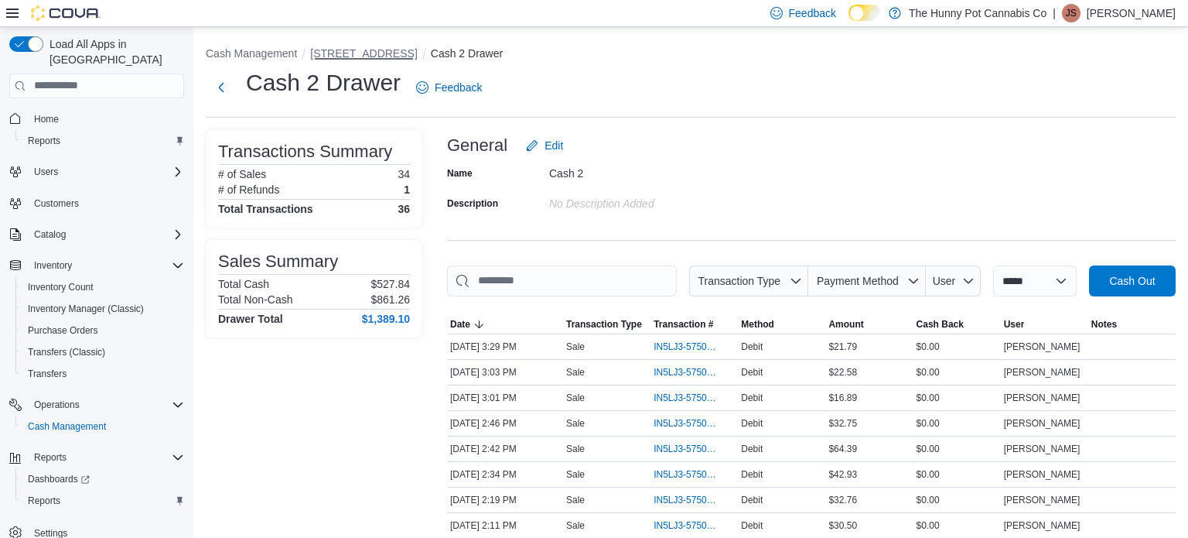
click at [349, 56] on button "[STREET_ADDRESS]" at bounding box center [363, 53] width 107 height 12
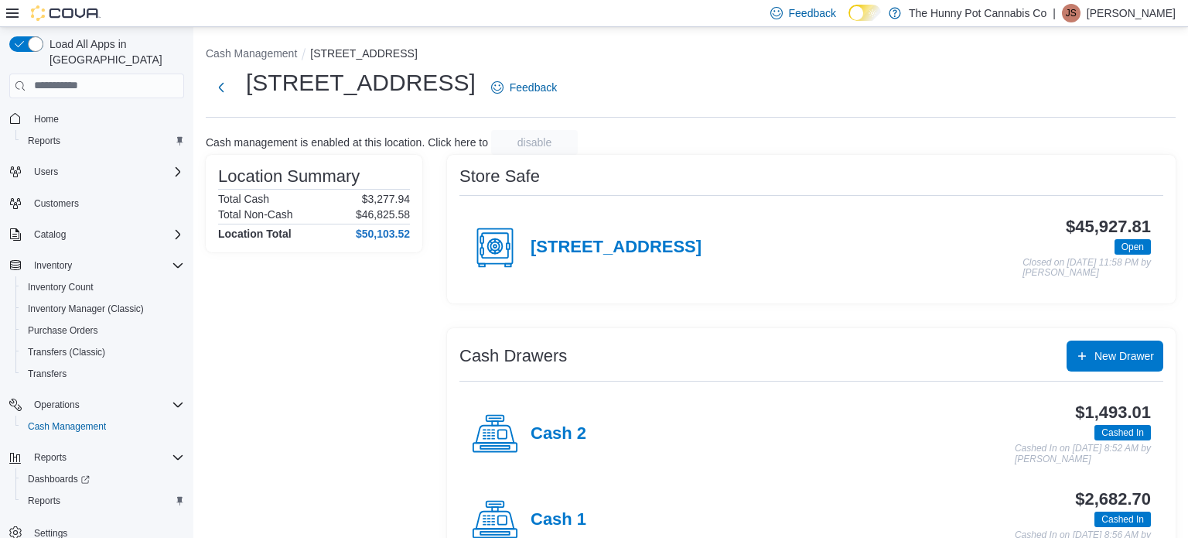
scroll to position [50, 0]
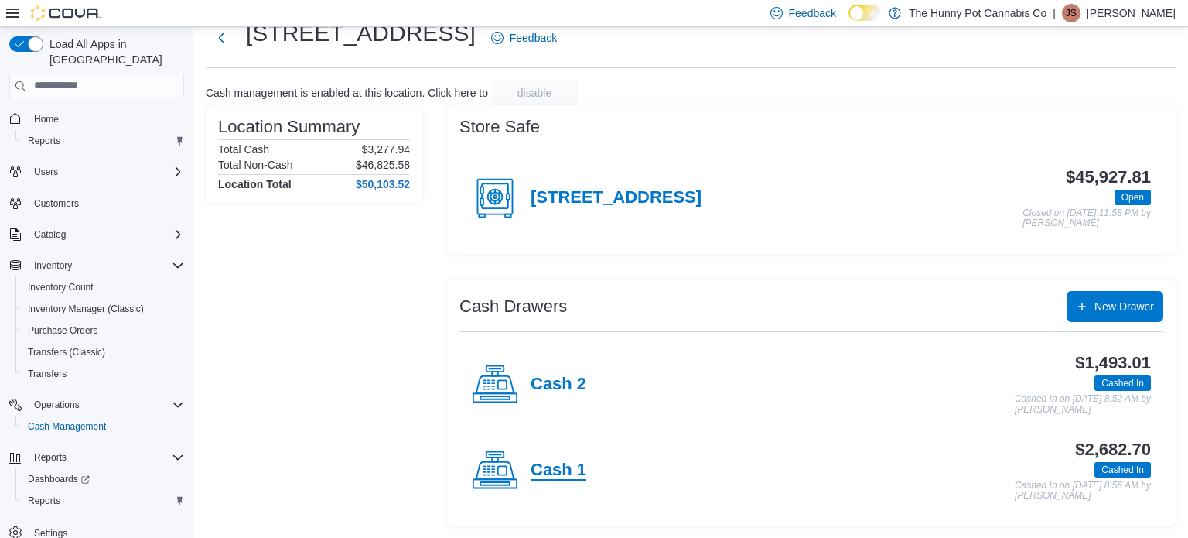
click at [577, 466] on h4 "Cash 1" at bounding box center [559, 470] width 56 height 20
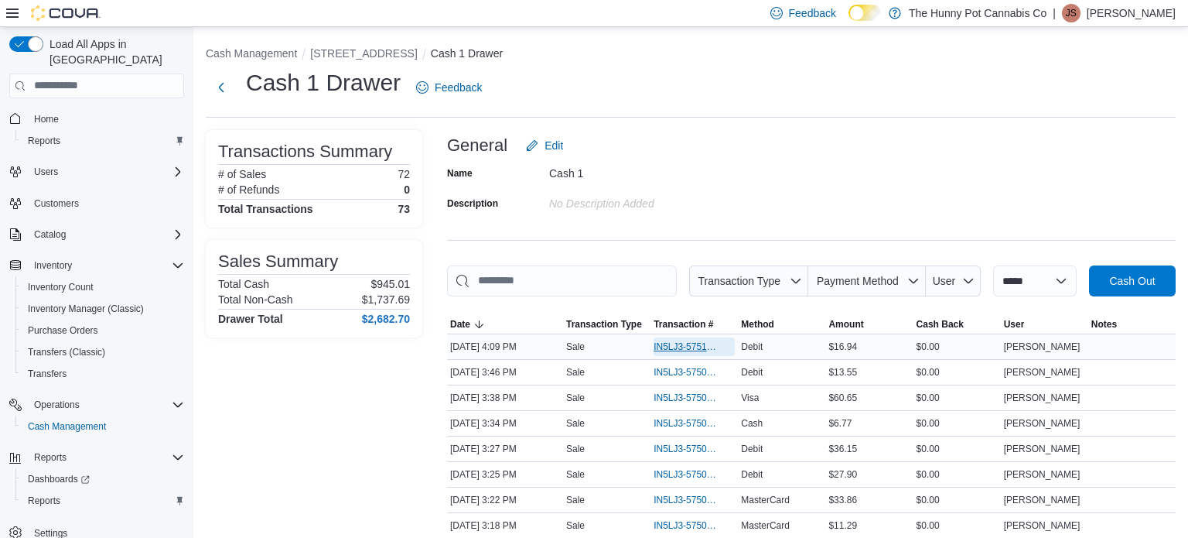
click at [688, 350] on span "IN5LJ3-5751056" at bounding box center [687, 346] width 66 height 12
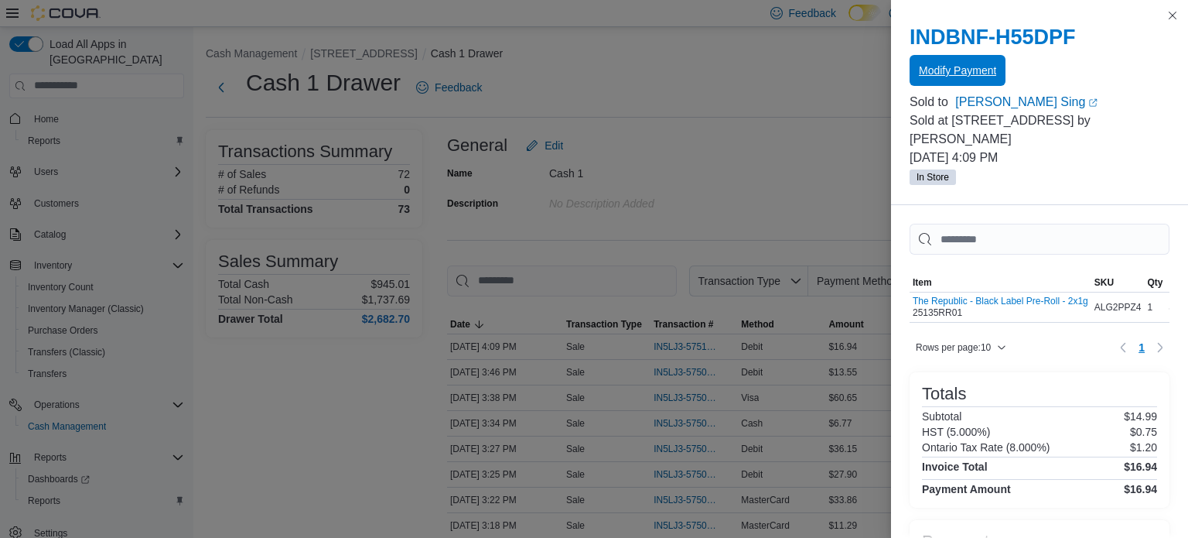
click at [976, 78] on span "Modify Payment" at bounding box center [957, 70] width 77 height 31
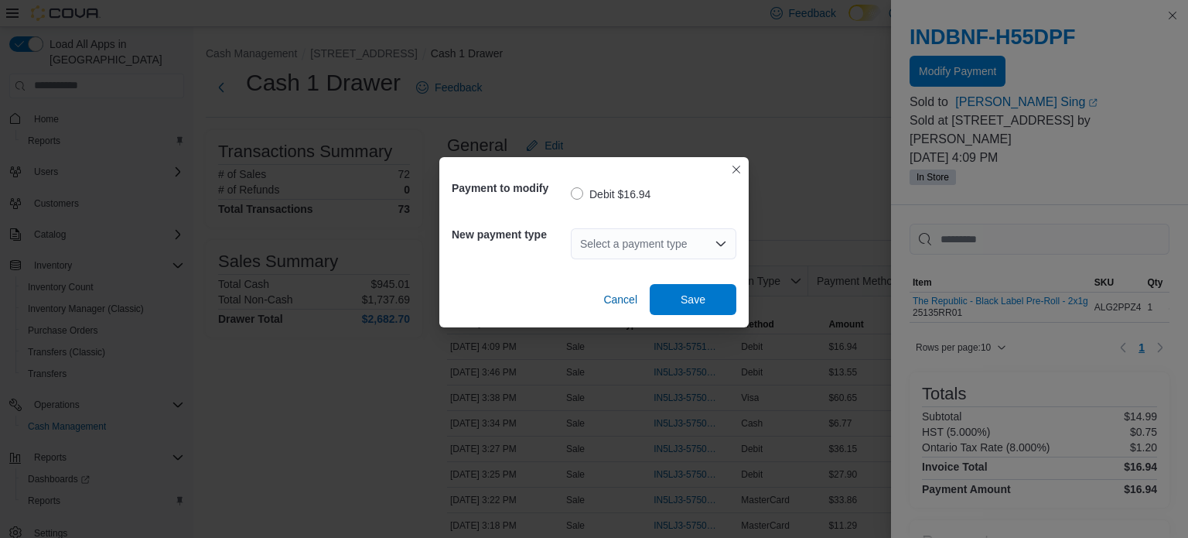
click at [624, 256] on div "Select a payment type" at bounding box center [654, 243] width 166 height 31
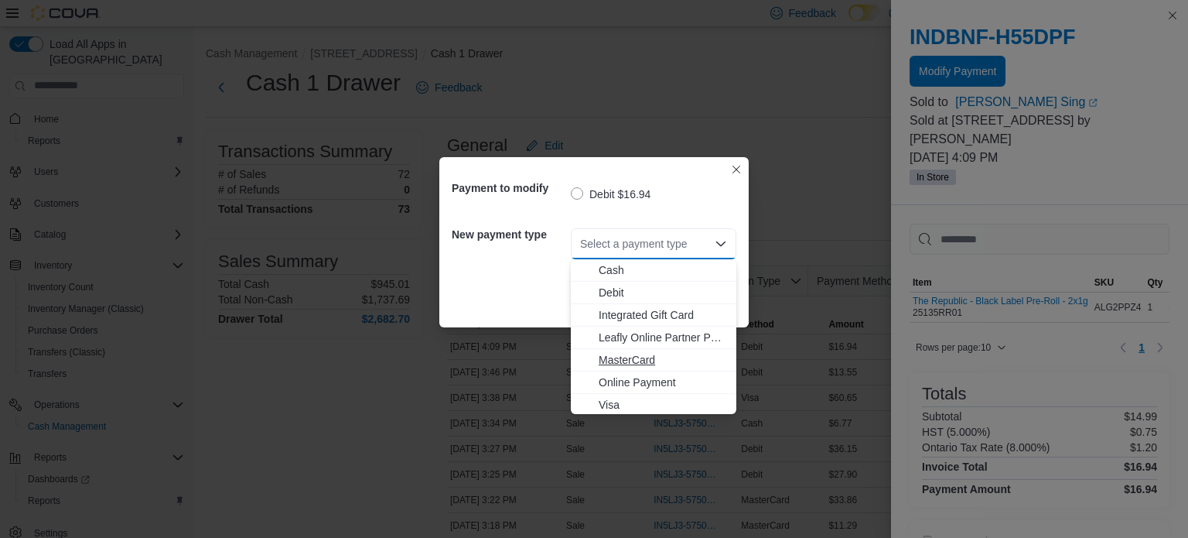
click at [634, 356] on span "MasterCard" at bounding box center [663, 359] width 128 height 15
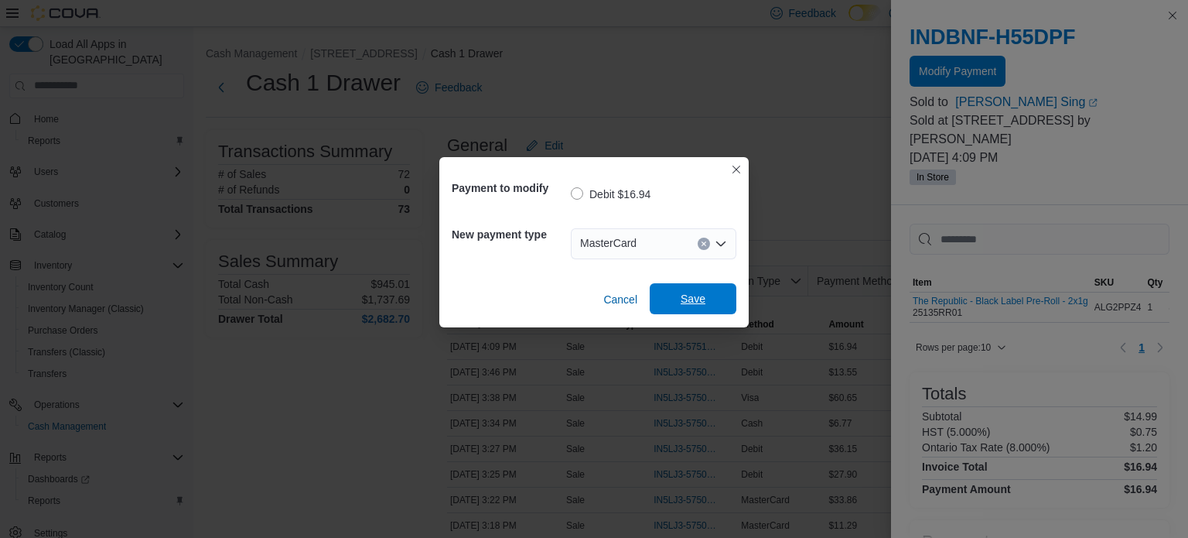
click at [681, 296] on span "Save" at bounding box center [693, 298] width 25 height 15
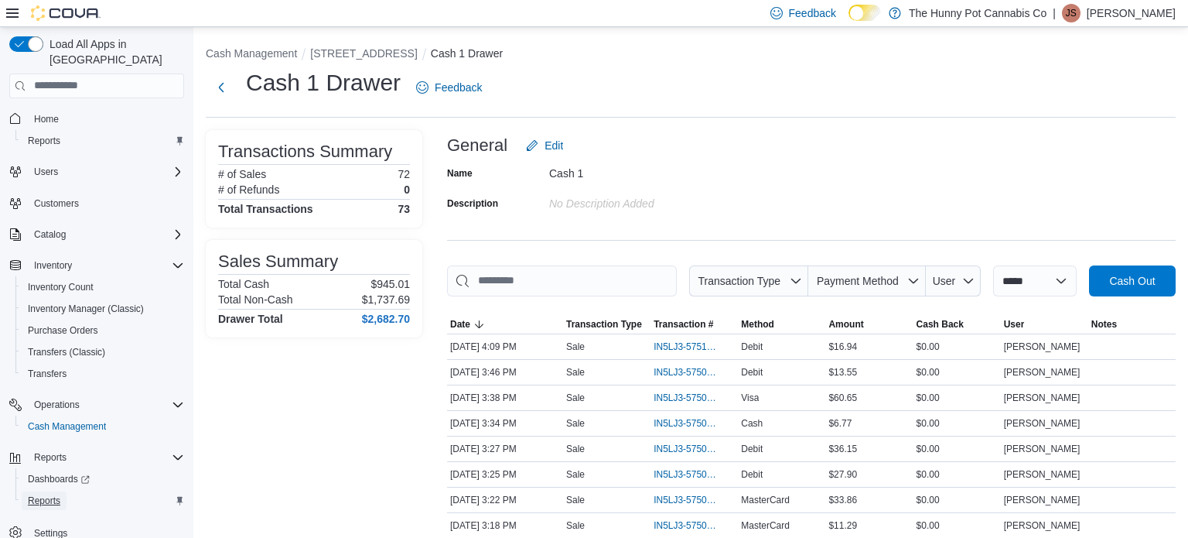
click at [50, 494] on span "Reports" at bounding box center [44, 500] width 32 height 12
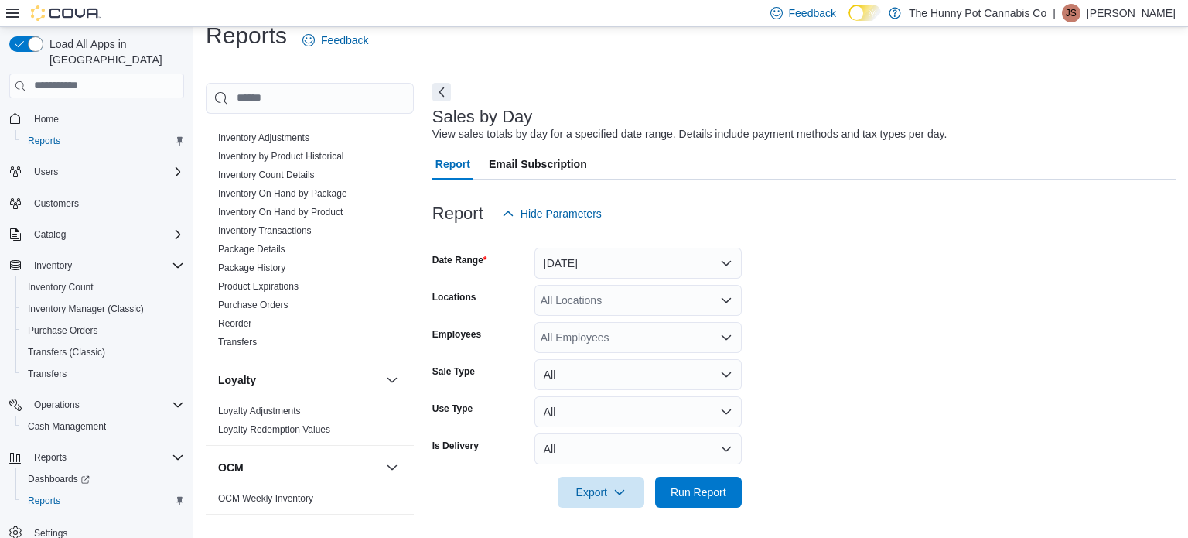
scroll to position [289, 0]
click at [249, 325] on link "Reorder" at bounding box center [234, 325] width 33 height 11
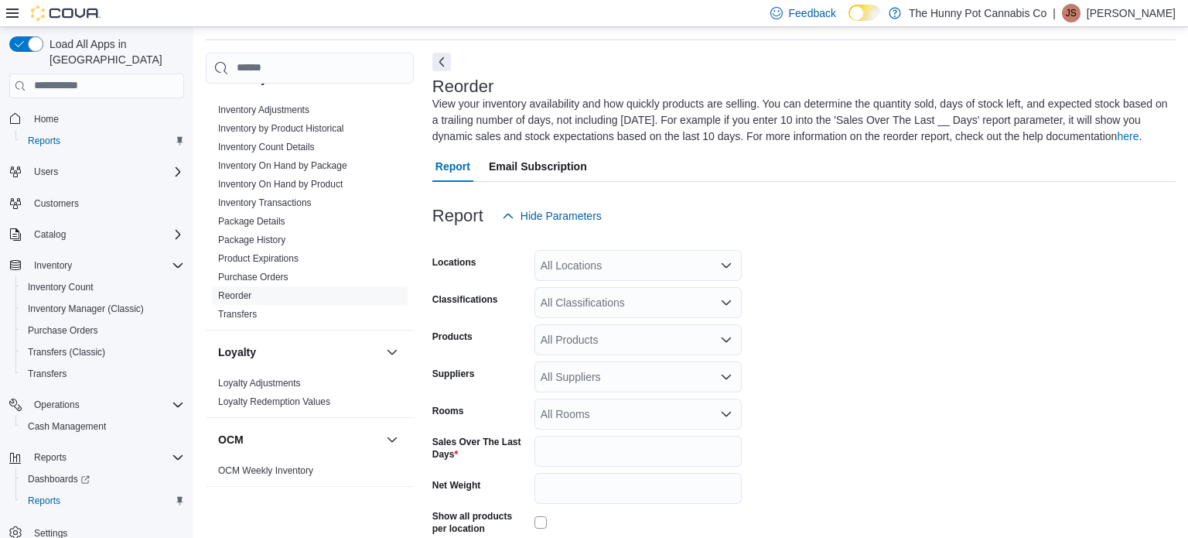
scroll to position [68, 0]
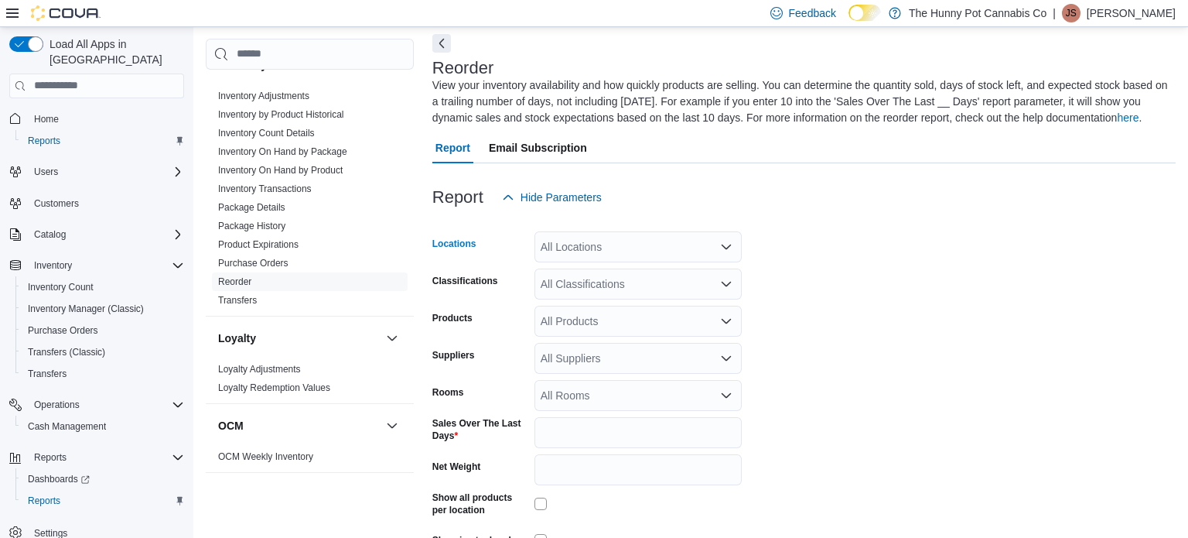
click at [608, 244] on div "All Locations" at bounding box center [638, 246] width 207 height 31
type input "****"
click at [630, 278] on span "[STREET_ADDRESS]" at bounding box center [621, 272] width 107 height 15
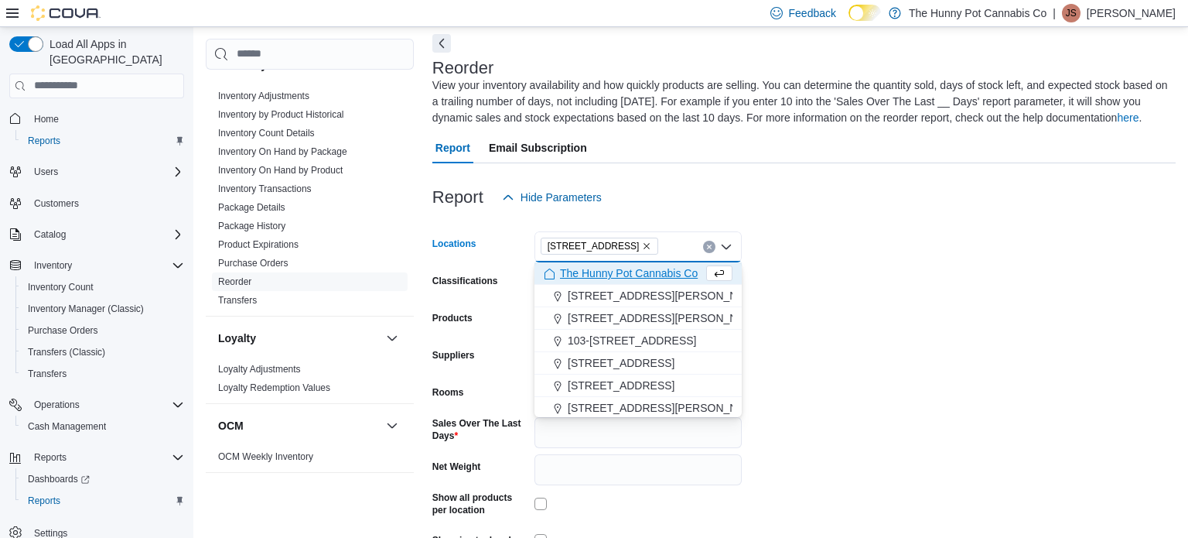
click at [830, 306] on form "Locations [STREET_ADDRESS] Selected. [STREET_ADDRESS] Press Backspace to delete…" at bounding box center [803, 404] width 743 height 382
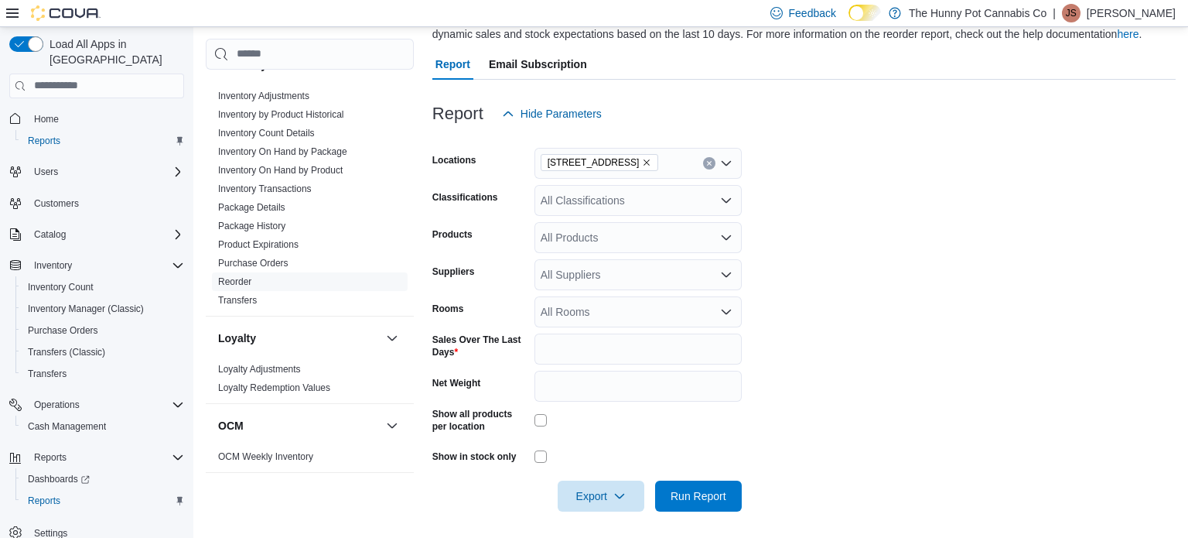
scroll to position [155, 0]
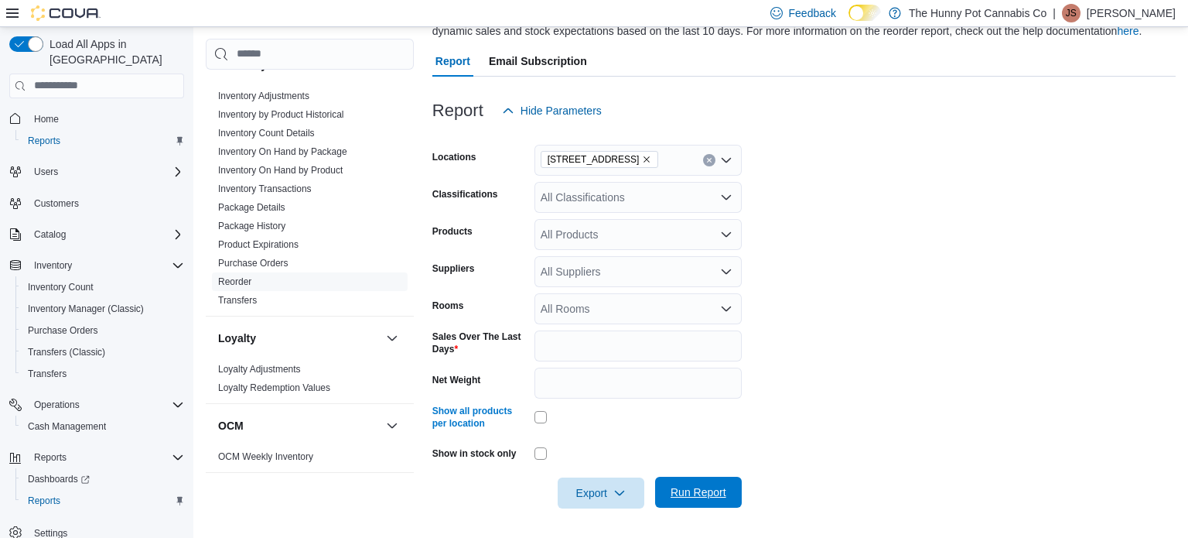
click at [693, 486] on span "Run Report" at bounding box center [699, 491] width 56 height 15
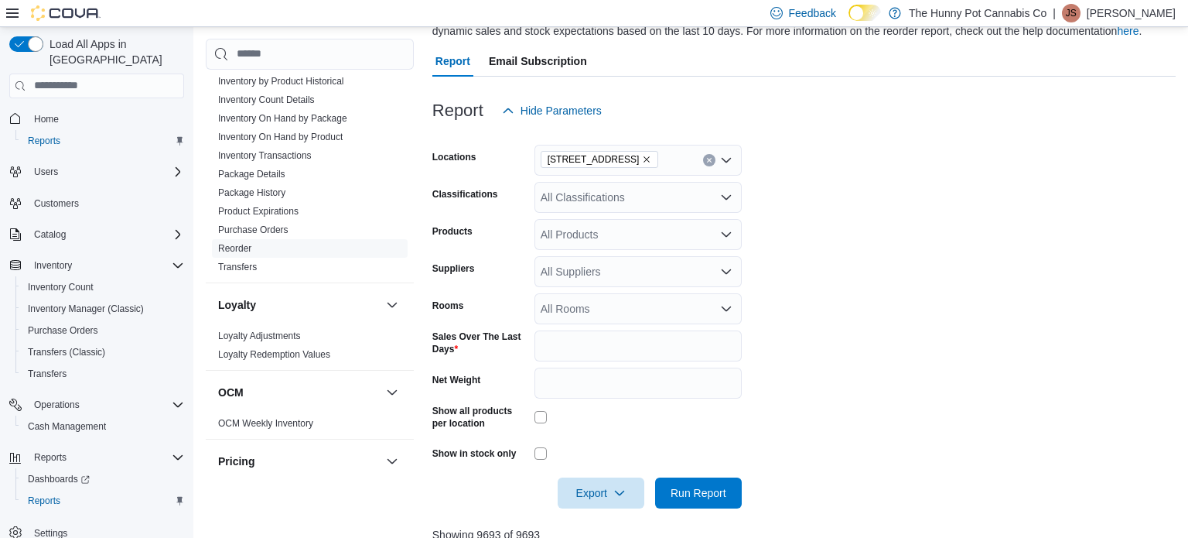
scroll to position [301, 0]
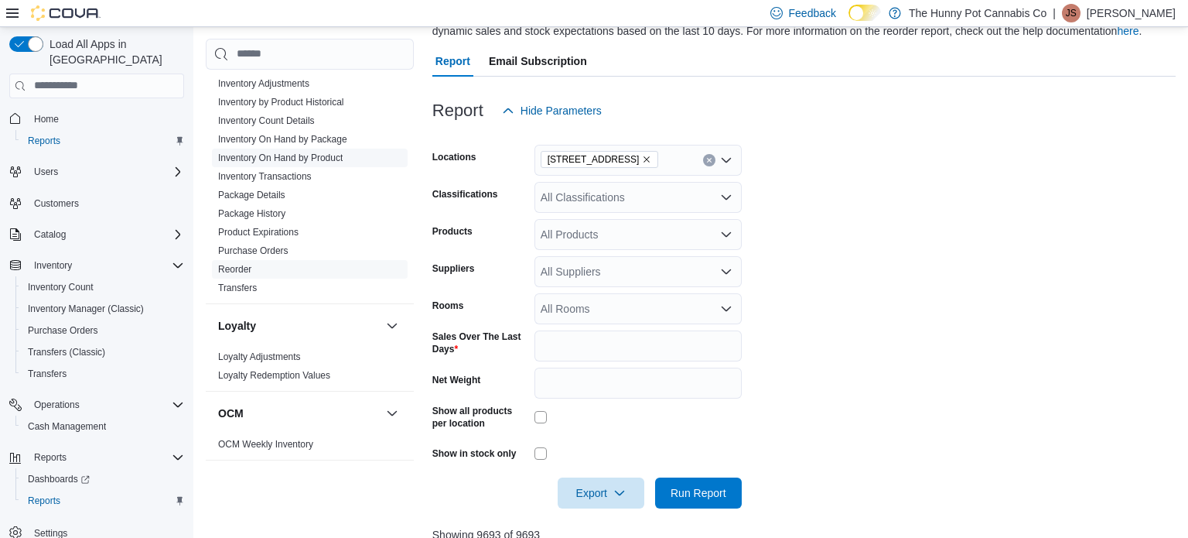
click at [293, 160] on link "Inventory On Hand by Product" at bounding box center [280, 157] width 125 height 11
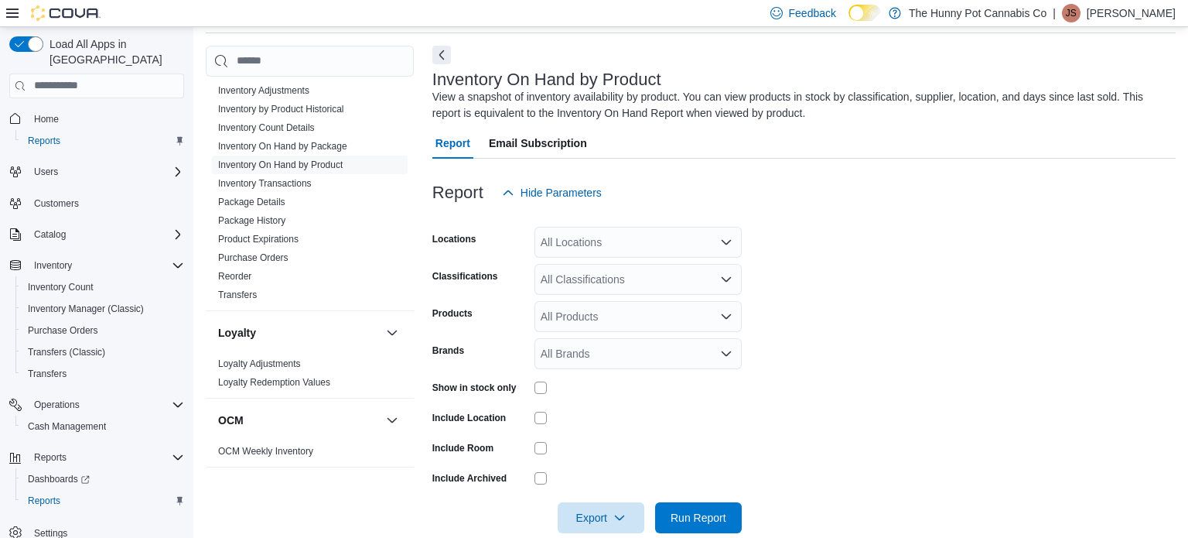
scroll to position [52, 0]
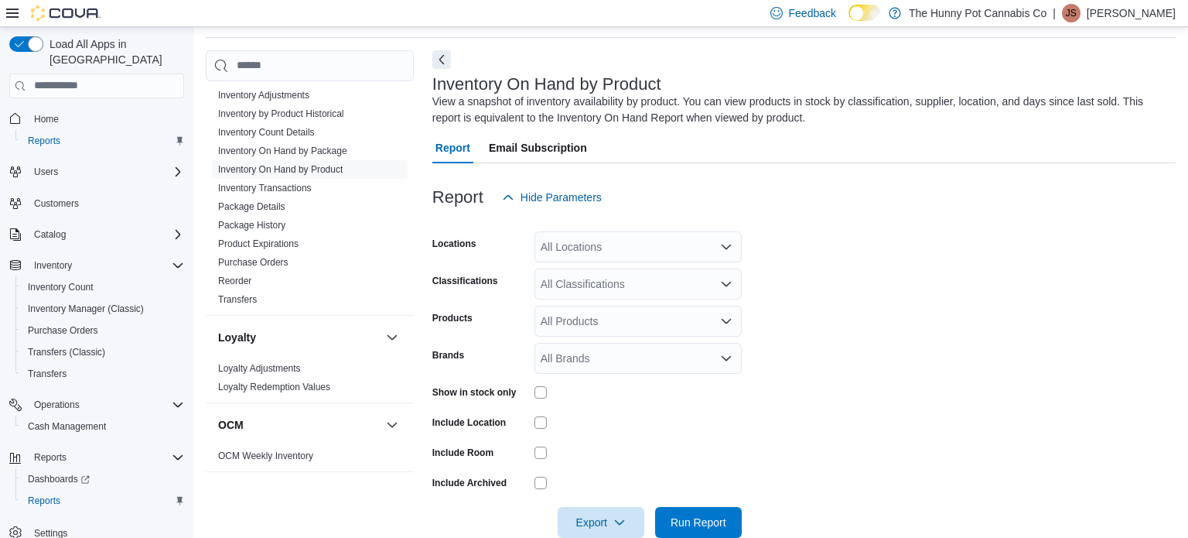
click at [636, 251] on div "All Locations" at bounding box center [638, 246] width 207 height 31
type input "**"
click at [664, 295] on div "Backstock" at bounding box center [638, 295] width 189 height 15
click at [886, 278] on form "Locations Backstock Classifications All Classifications Products All Products B…" at bounding box center [803, 375] width 743 height 325
click at [712, 518] on span "Run Report" at bounding box center [699, 521] width 56 height 15
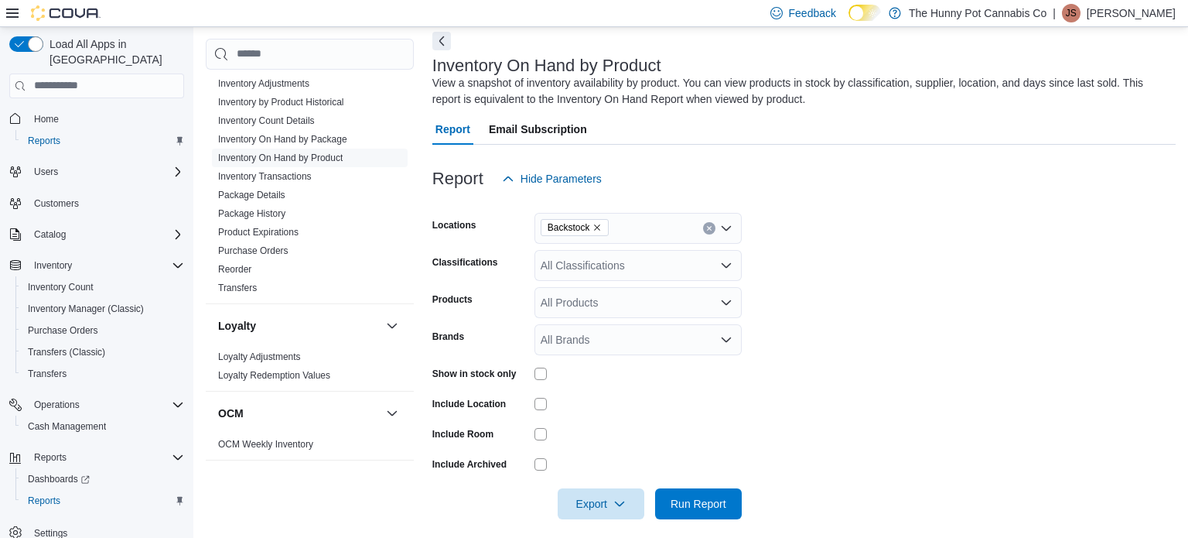
scroll to position [70, 0]
click at [598, 501] on span "Export" at bounding box center [601, 503] width 68 height 31
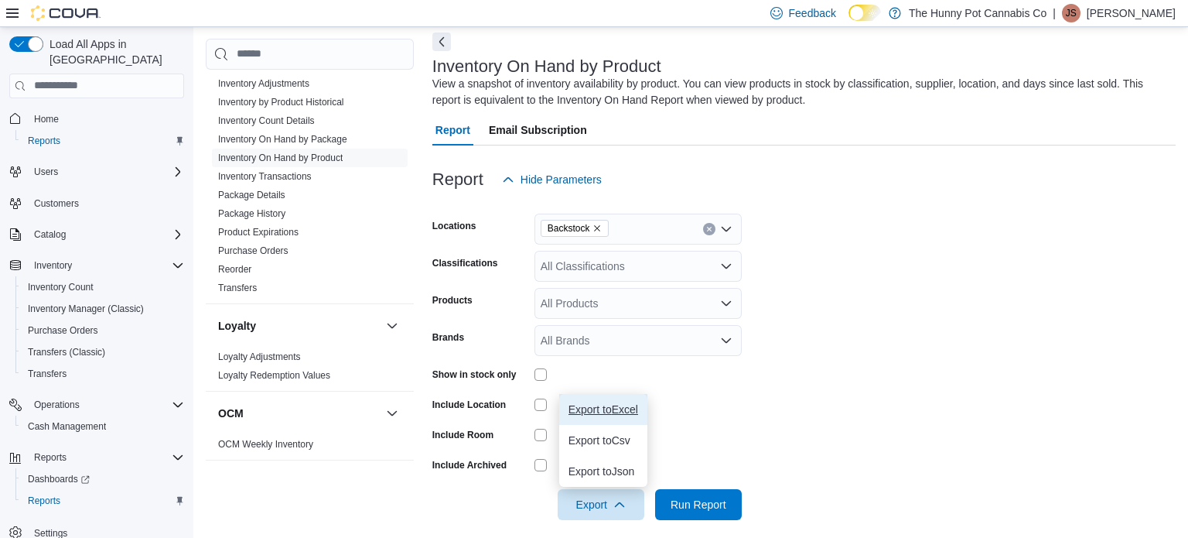
click at [611, 411] on span "Export to Excel" at bounding box center [604, 409] width 70 height 12
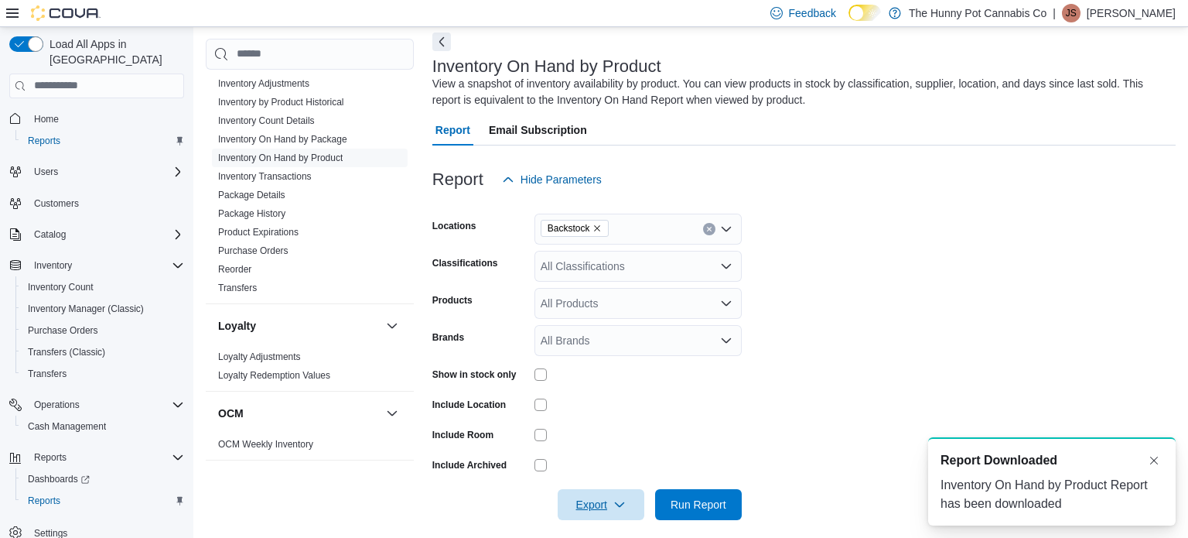
scroll to position [0, 0]
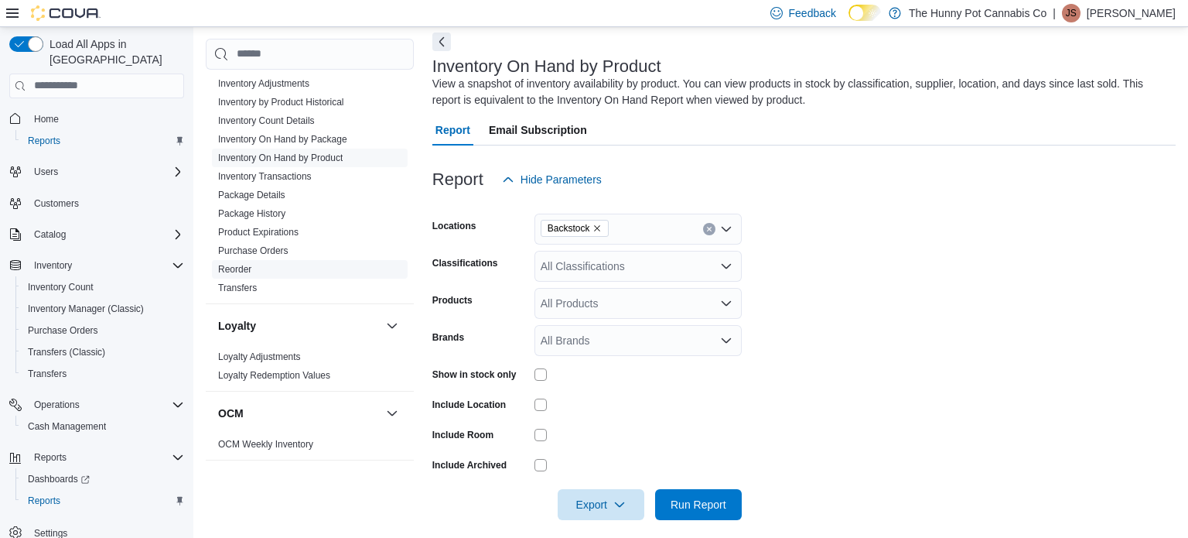
click at [234, 275] on span "Reorder" at bounding box center [310, 269] width 196 height 19
click at [366, 271] on span "Reorder" at bounding box center [310, 269] width 196 height 19
click at [244, 287] on link "Transfers" at bounding box center [237, 287] width 39 height 11
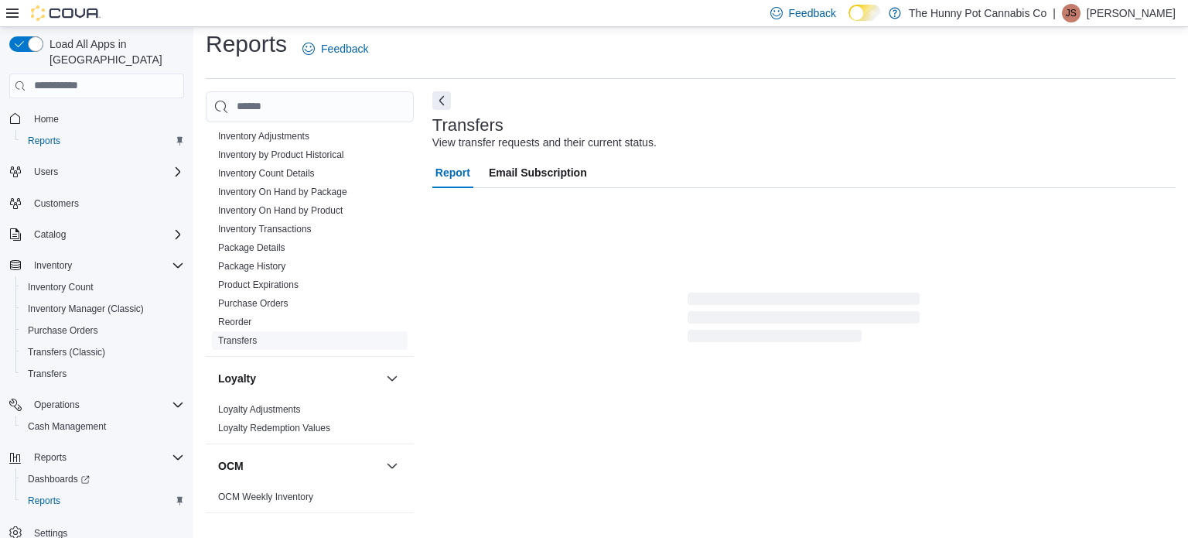
scroll to position [10, 0]
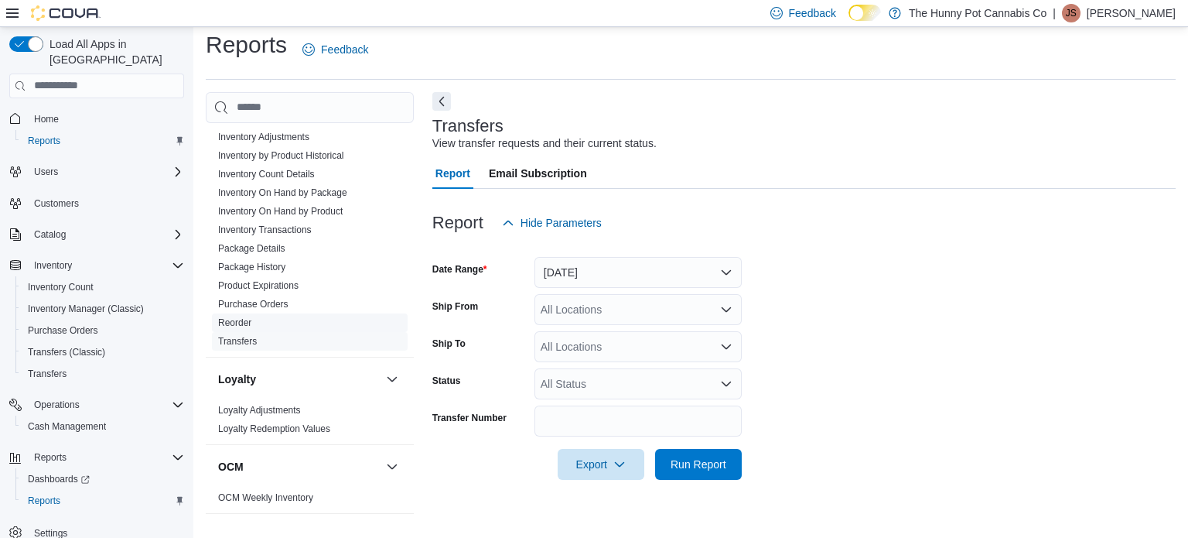
click at [256, 323] on span "Reorder" at bounding box center [310, 322] width 196 height 19
click at [246, 321] on link "Reorder" at bounding box center [234, 322] width 33 height 11
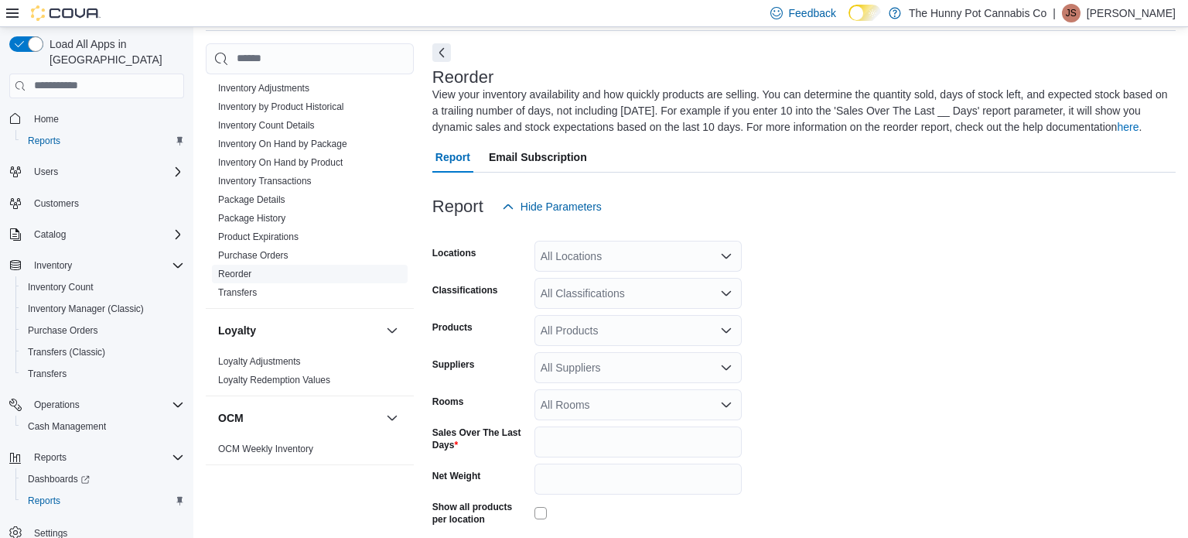
scroll to position [68, 0]
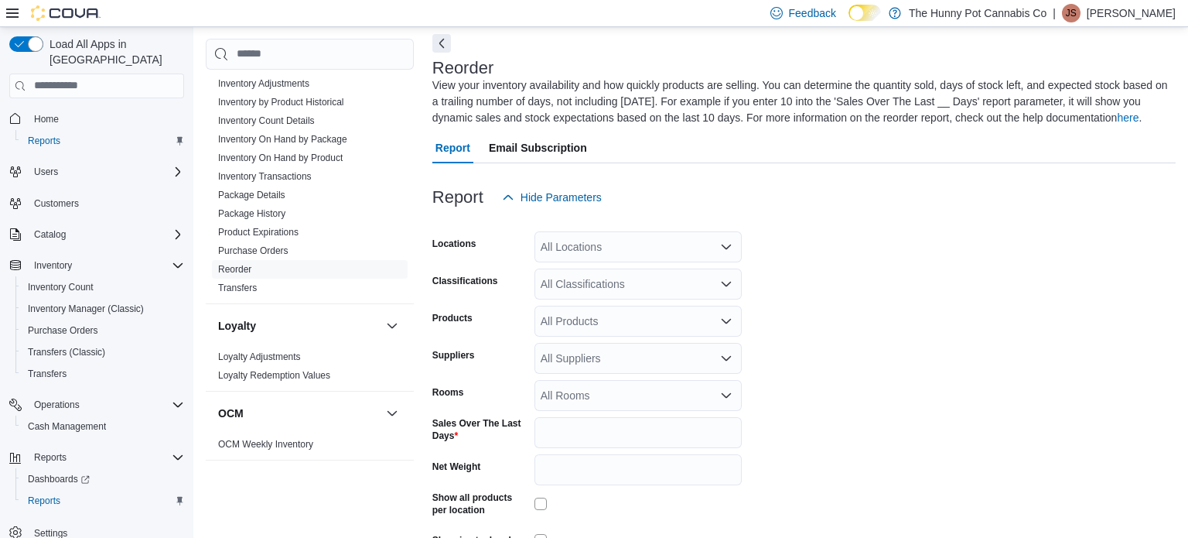
click at [664, 241] on div "All Locations" at bounding box center [638, 246] width 207 height 31
type input "****"
click at [721, 278] on div "[STREET_ADDRESS]" at bounding box center [638, 272] width 189 height 15
click at [855, 323] on form "Locations [STREET_ADDRESS] Classifications All Classifications Products All Pro…" at bounding box center [803, 404] width 743 height 382
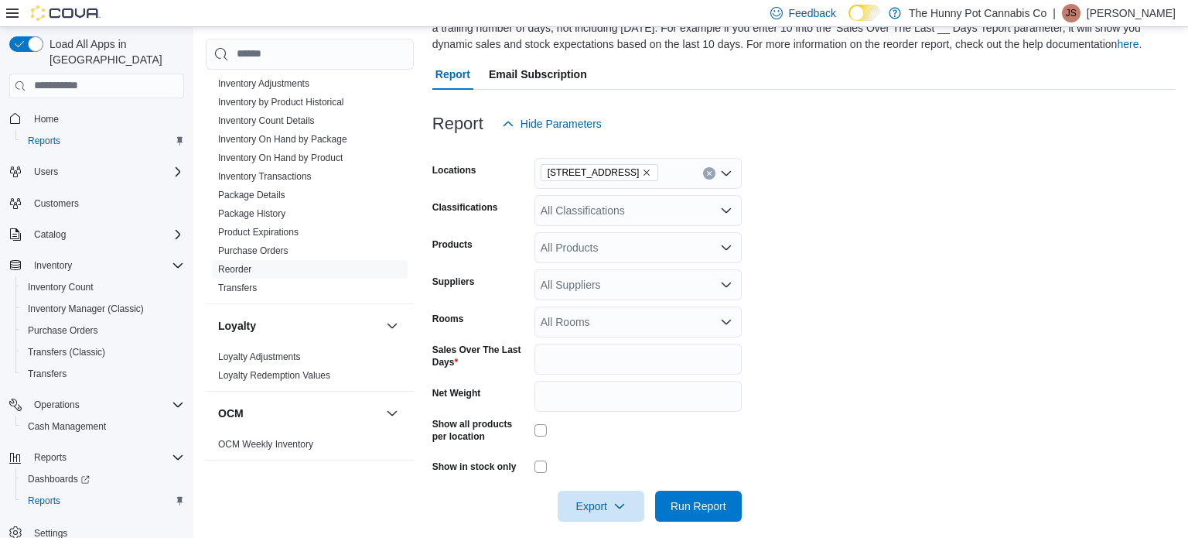
scroll to position [155, 0]
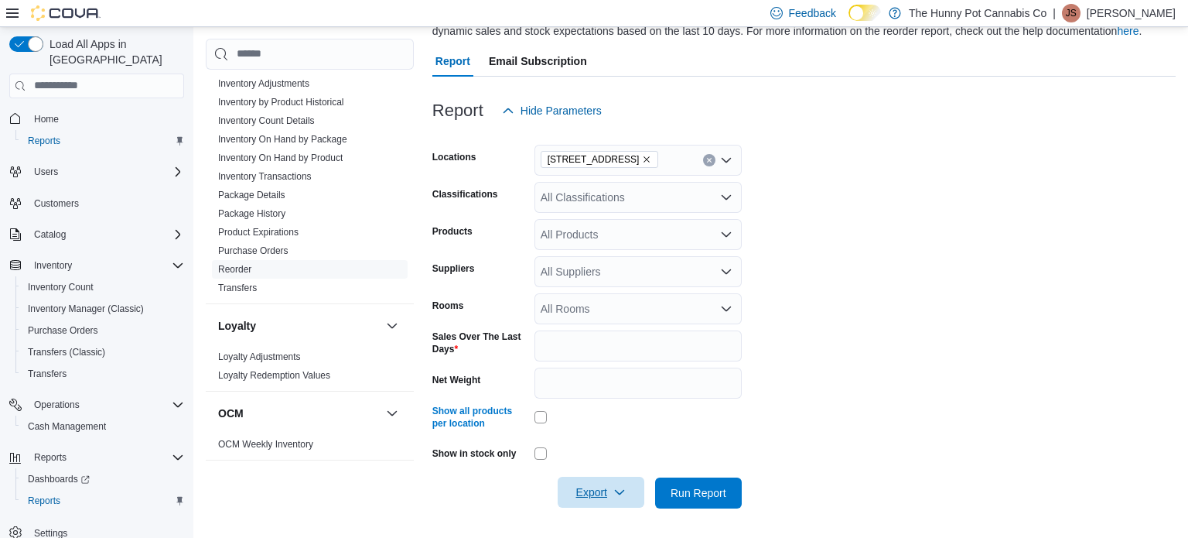
click at [619, 479] on span "Export" at bounding box center [601, 492] width 68 height 31
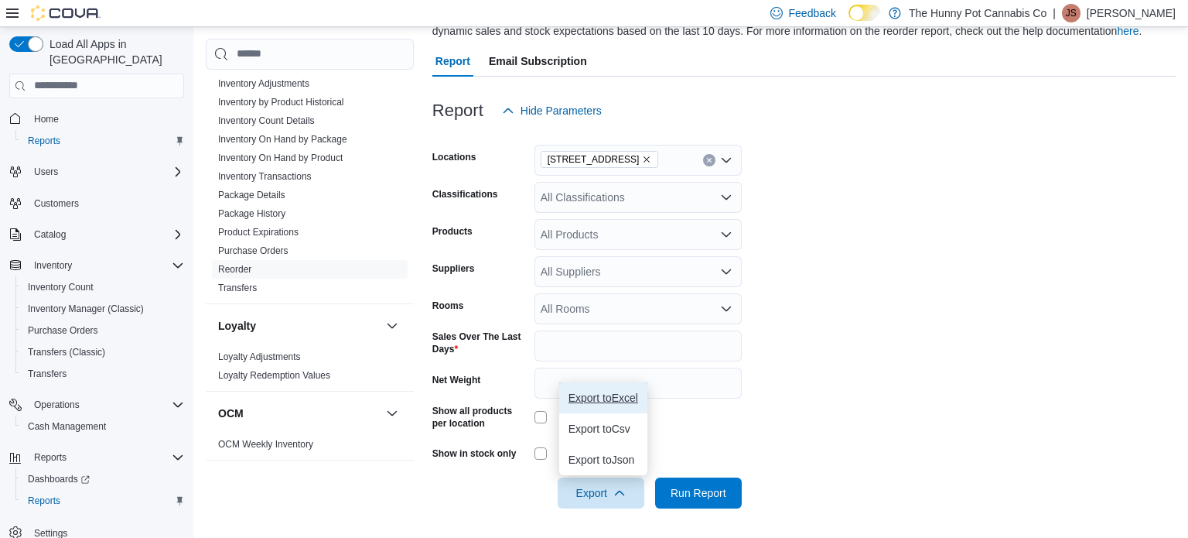
click at [610, 405] on button "Export to Excel" at bounding box center [603, 397] width 88 height 31
click at [630, 395] on span "Export to Excel" at bounding box center [604, 397] width 70 height 12
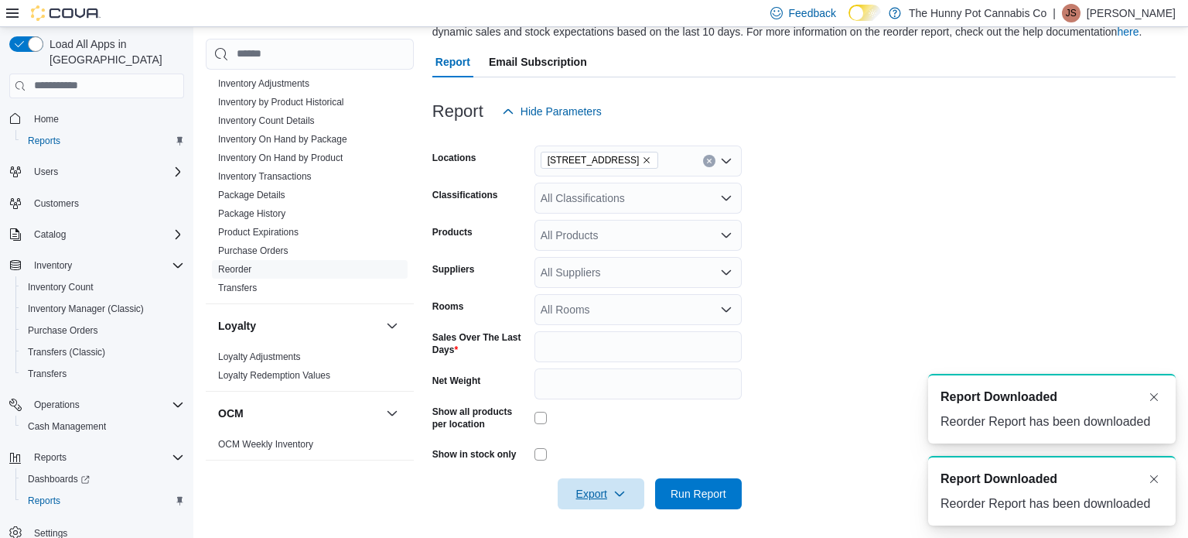
scroll to position [0, 0]
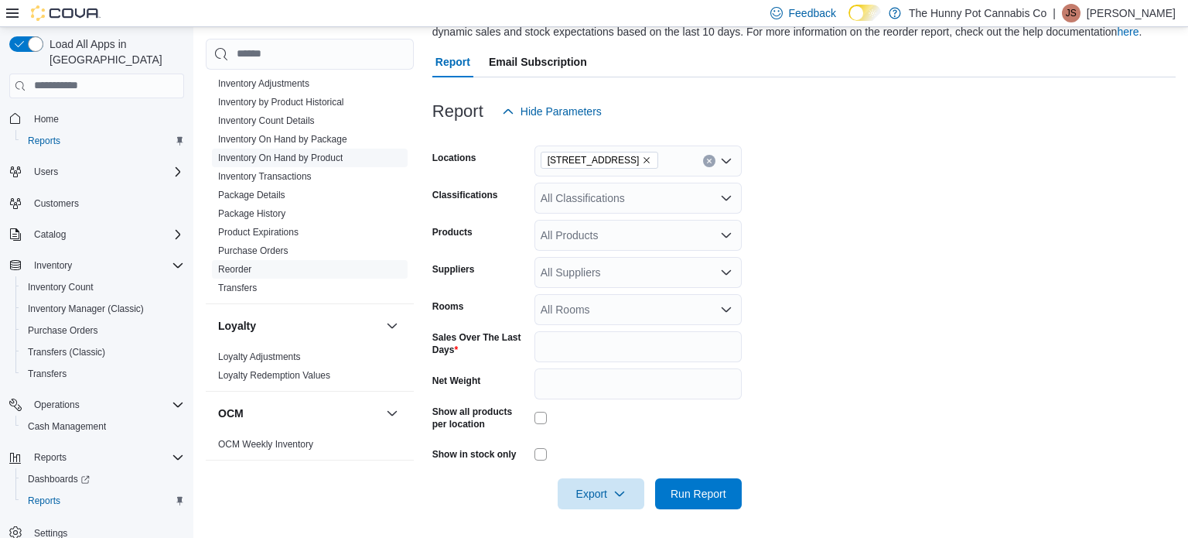
click at [313, 159] on link "Inventory On Hand by Product" at bounding box center [280, 157] width 125 height 11
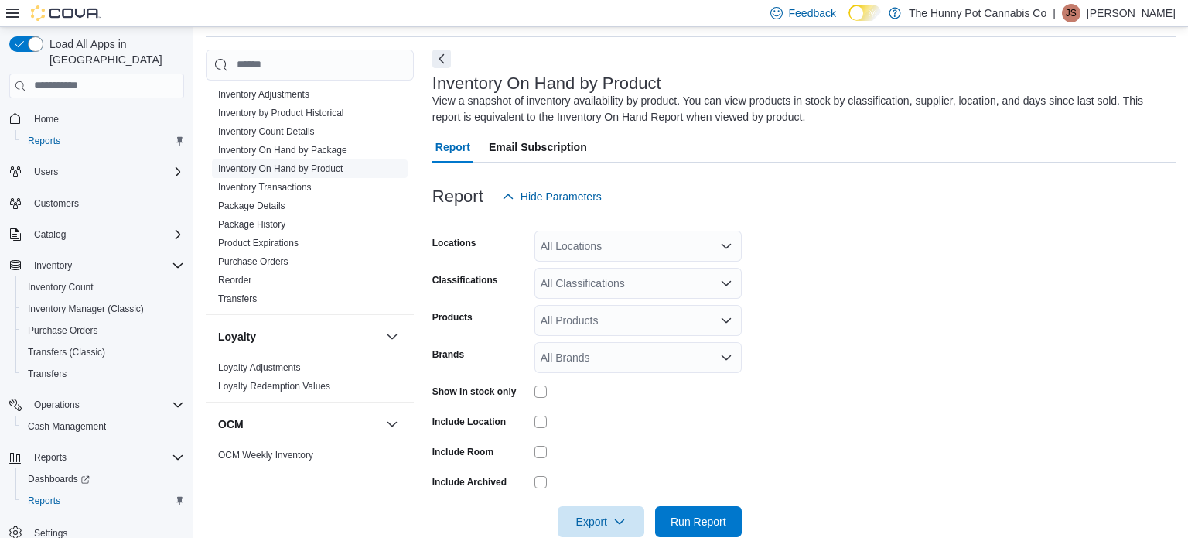
scroll to position [52, 0]
click at [662, 253] on div "All Locations" at bounding box center [638, 246] width 207 height 31
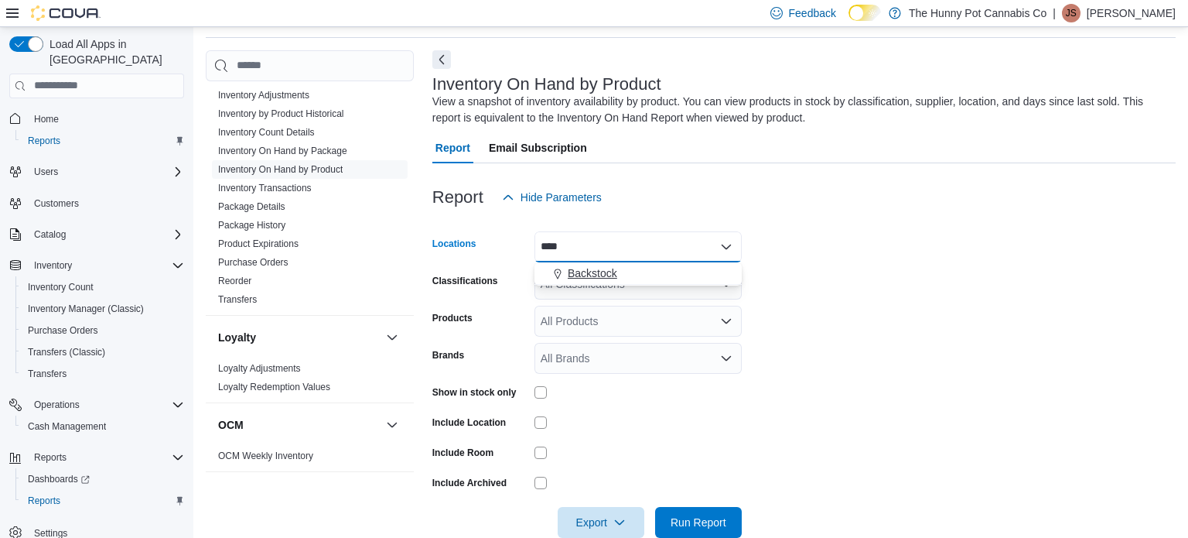
type input "****"
click at [689, 282] on button "Backstock" at bounding box center [638, 273] width 207 height 22
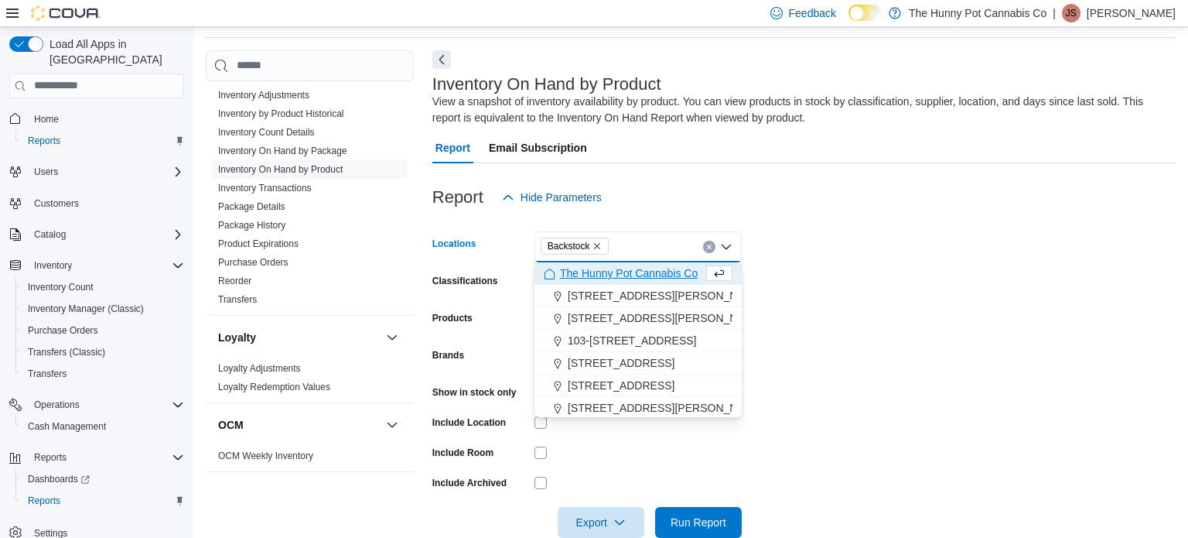
click at [907, 332] on form "Locations Backstock Combo box. Selected. [GEOGRAPHIC_DATA]. Press Backspace to …" at bounding box center [803, 375] width 743 height 325
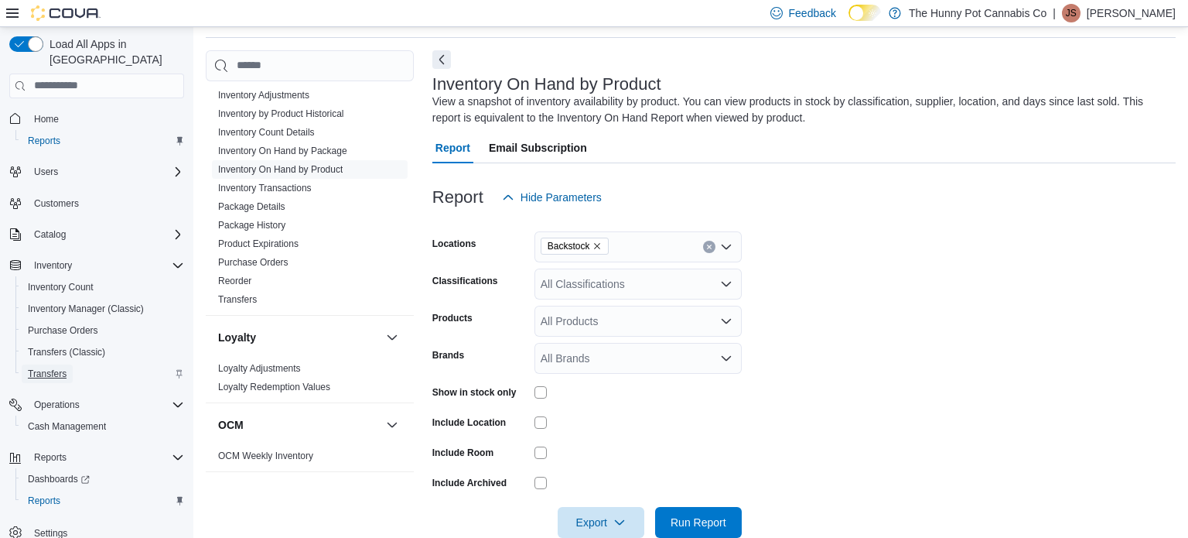
click at [57, 367] on span "Transfers" at bounding box center [47, 373] width 39 height 12
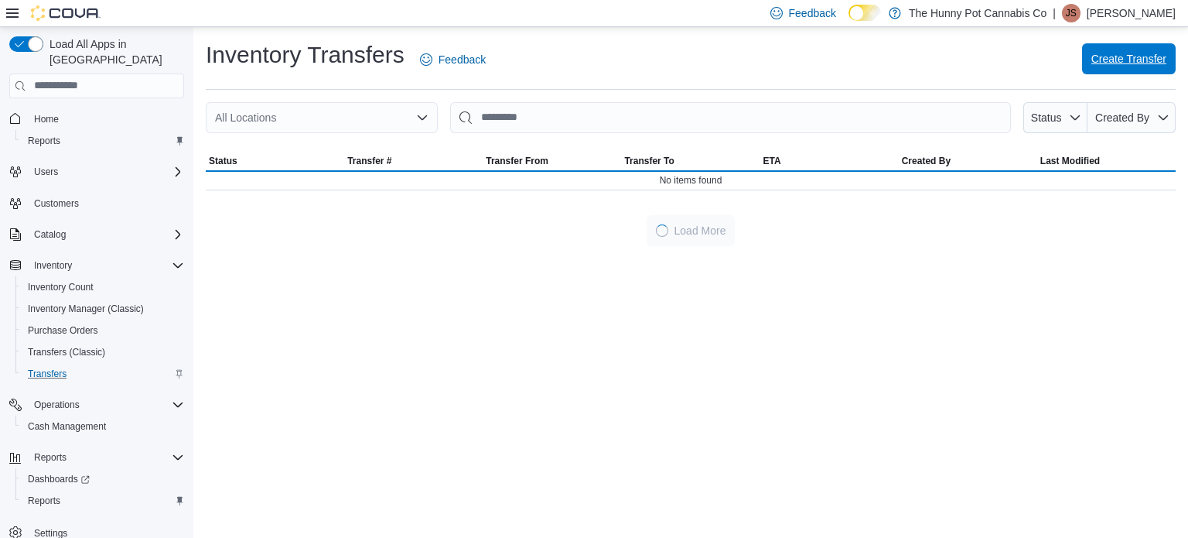
click at [1131, 59] on span "Create Transfer" at bounding box center [1129, 58] width 75 height 15
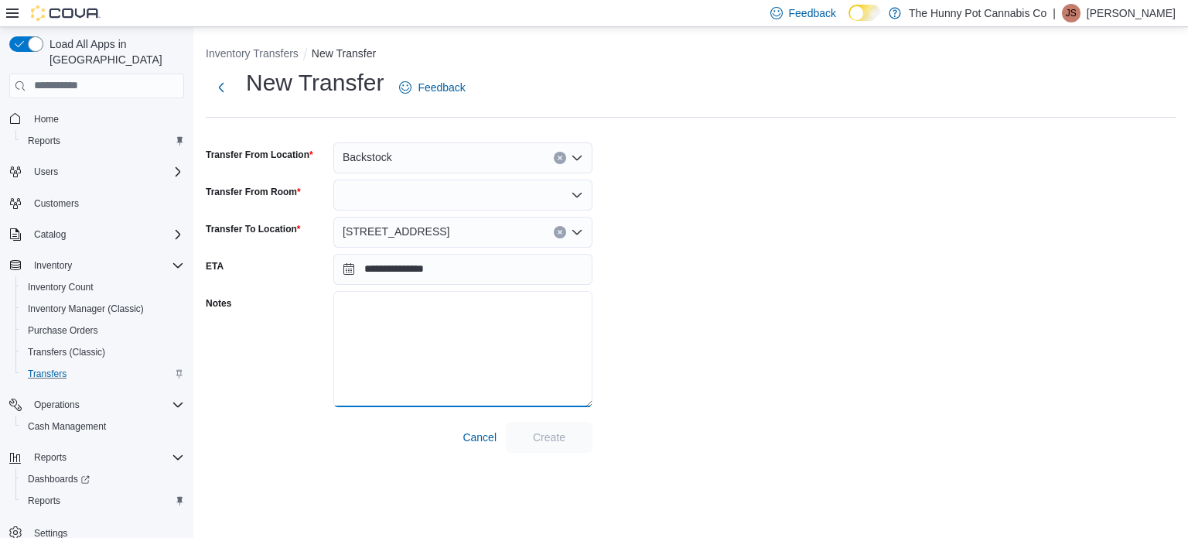
click at [371, 381] on textarea "Notes" at bounding box center [462, 349] width 259 height 116
paste textarea "**********"
type textarea "**********"
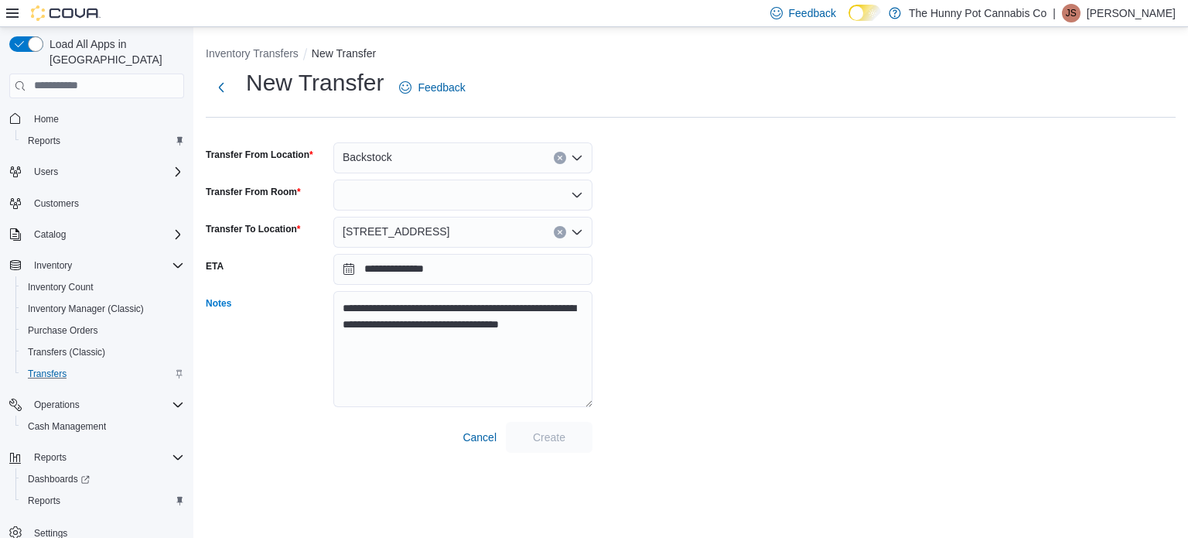
click at [711, 432] on div "**********" at bounding box center [691, 259] width 970 height 385
click at [484, 196] on div at bounding box center [462, 194] width 259 height 31
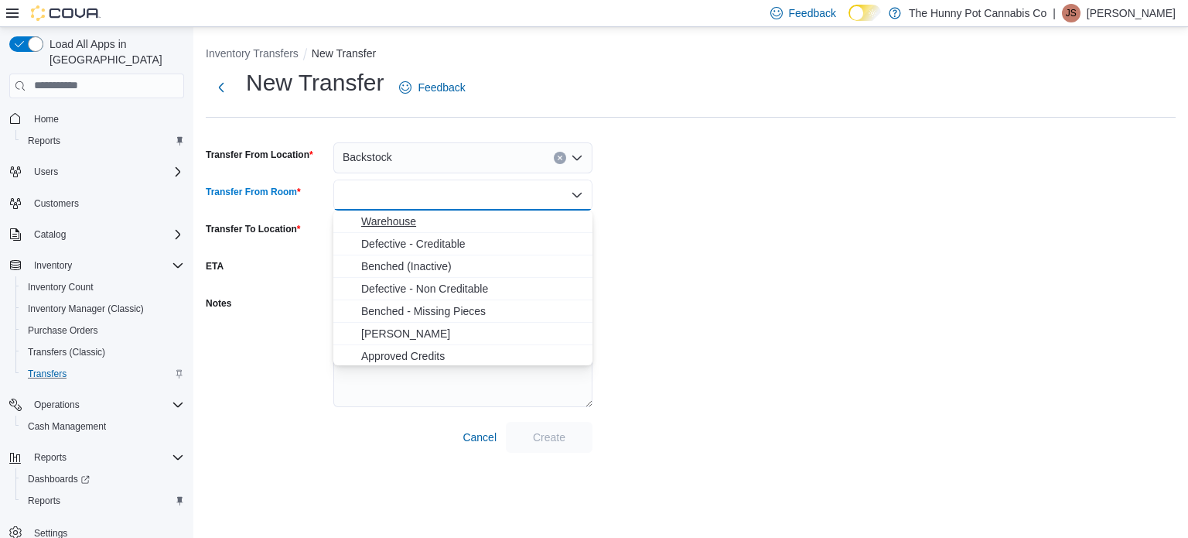
click at [485, 217] on span "Warehouse" at bounding box center [472, 221] width 222 height 15
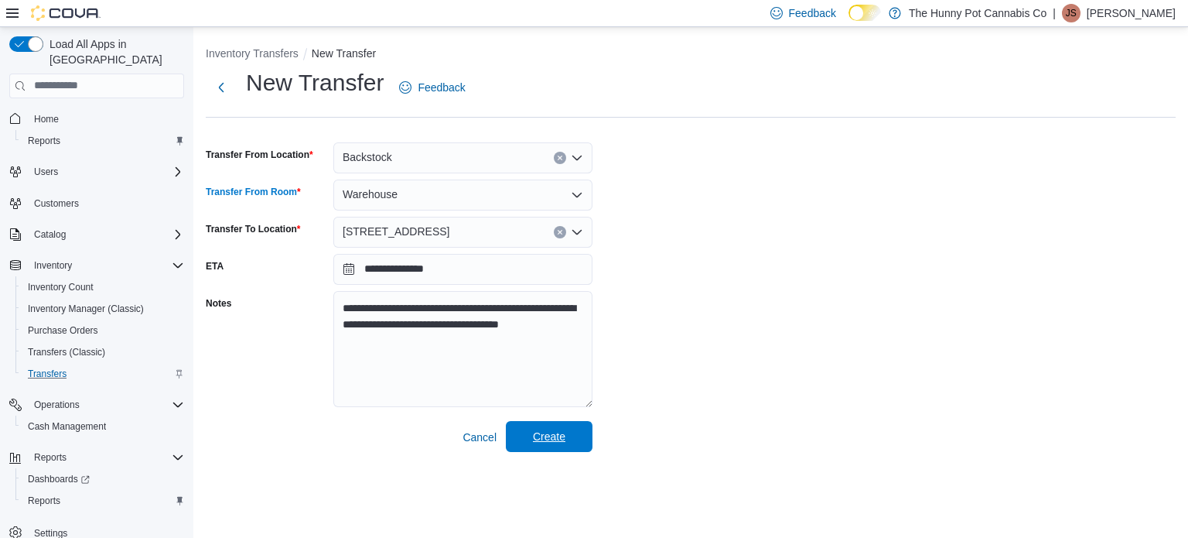
click at [562, 439] on span "Create" at bounding box center [549, 436] width 32 height 15
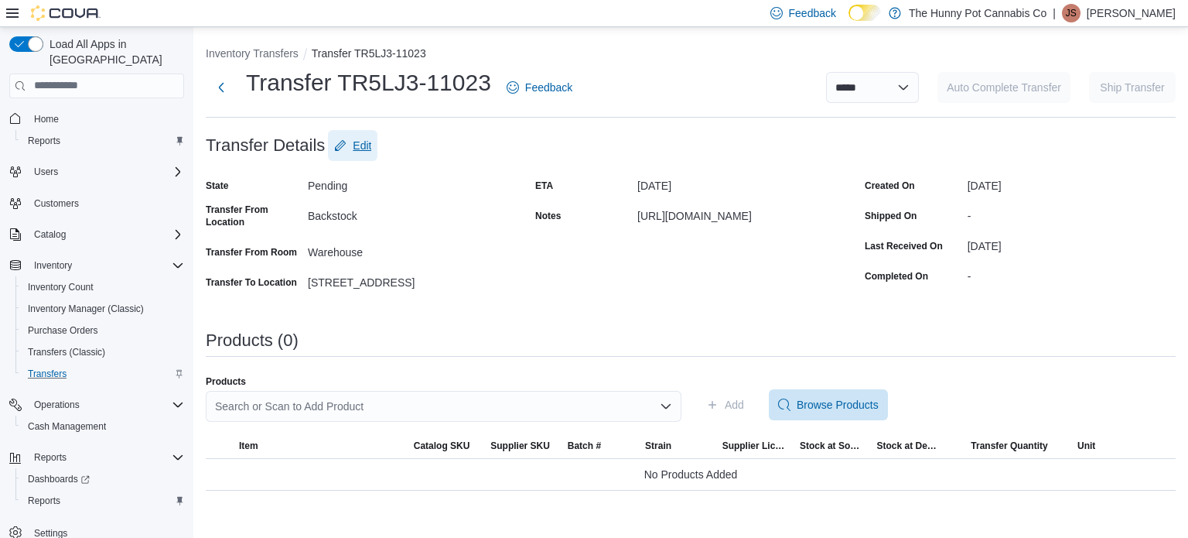
click at [362, 142] on span "Edit" at bounding box center [362, 145] width 19 height 15
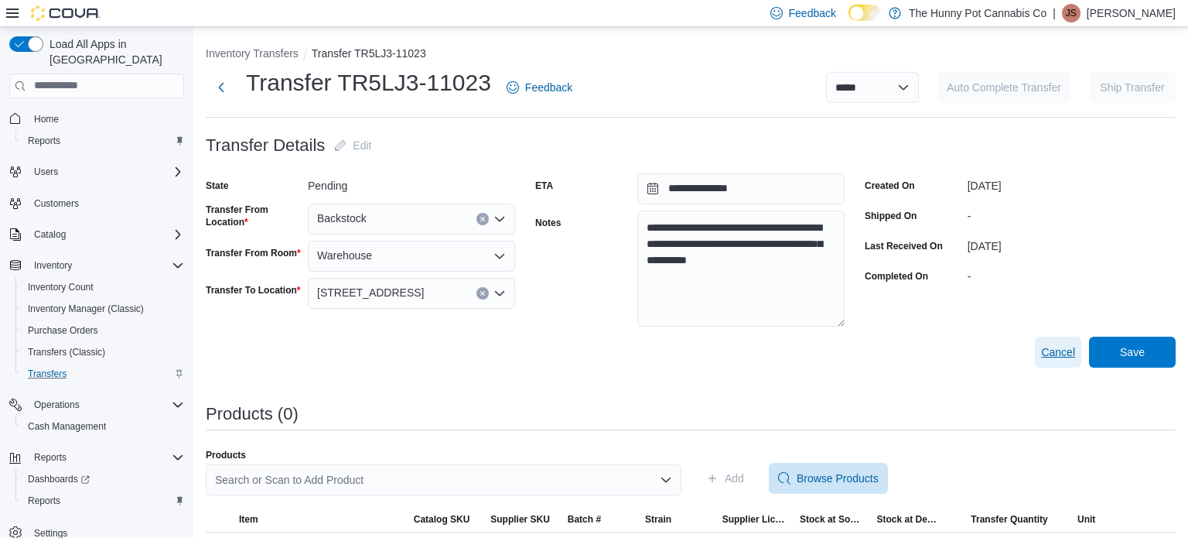
click at [1065, 353] on span "Cancel" at bounding box center [1058, 351] width 34 height 15
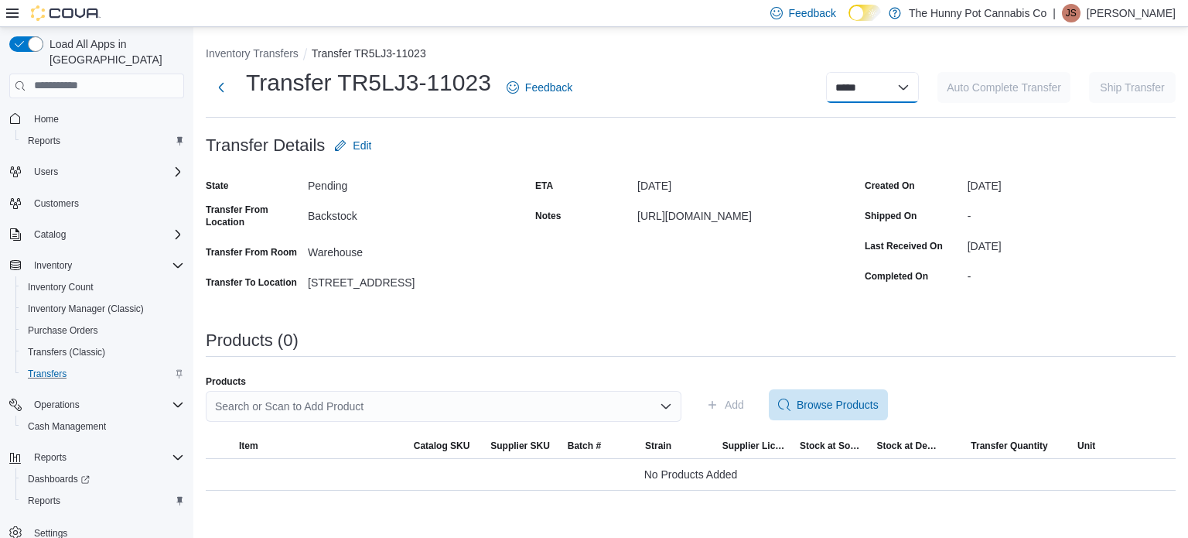
click at [901, 90] on select "**********" at bounding box center [872, 87] width 93 height 31
select select "**********"
click at [826, 72] on select "**********" at bounding box center [872, 87] width 93 height 31
select select
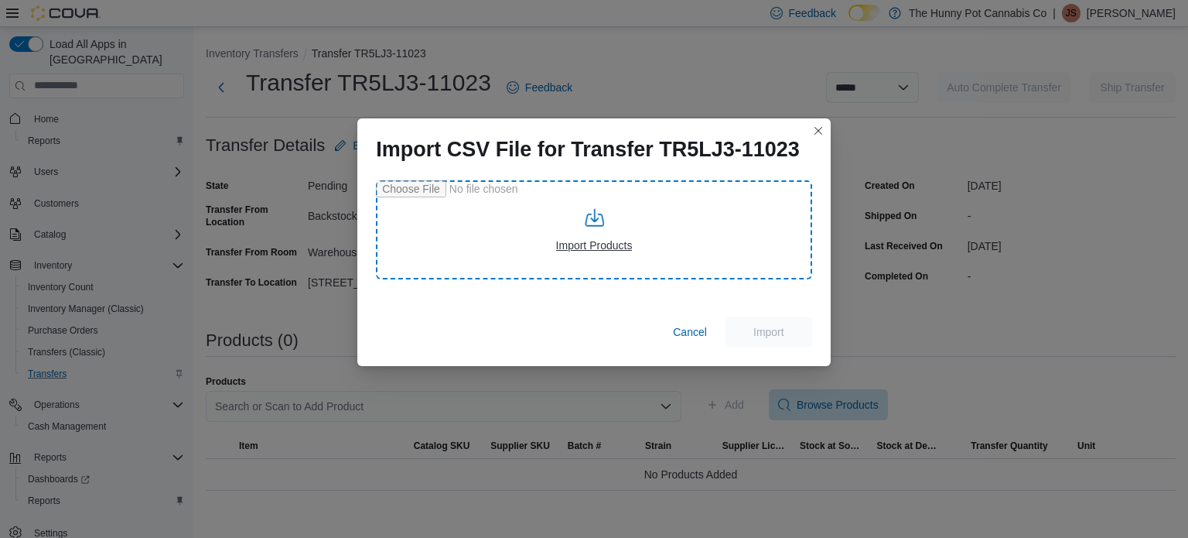
click at [597, 223] on input "file" at bounding box center [594, 229] width 436 height 99
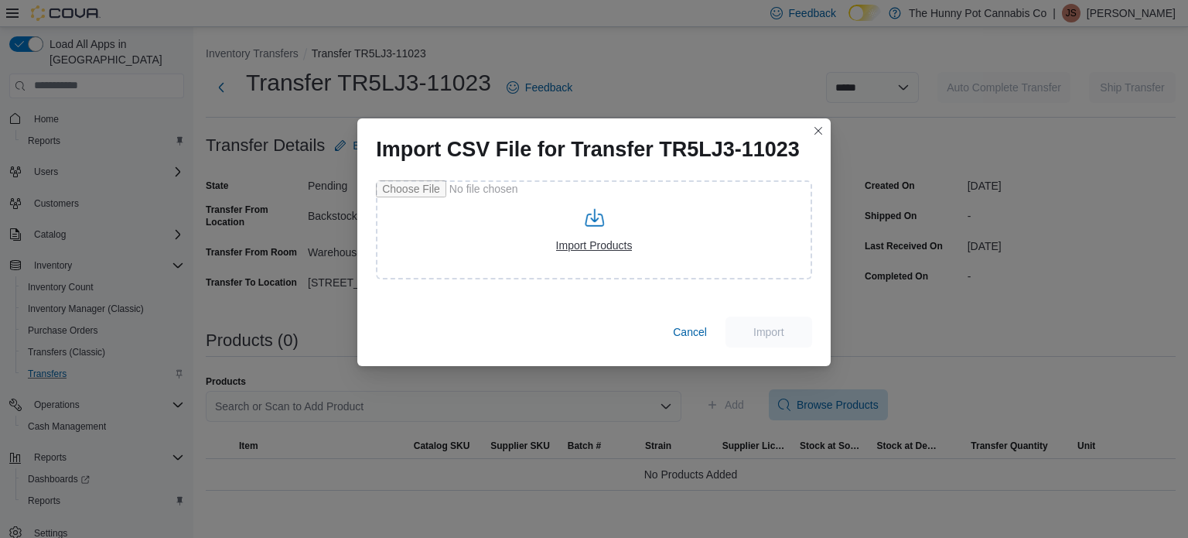
type input "**********"
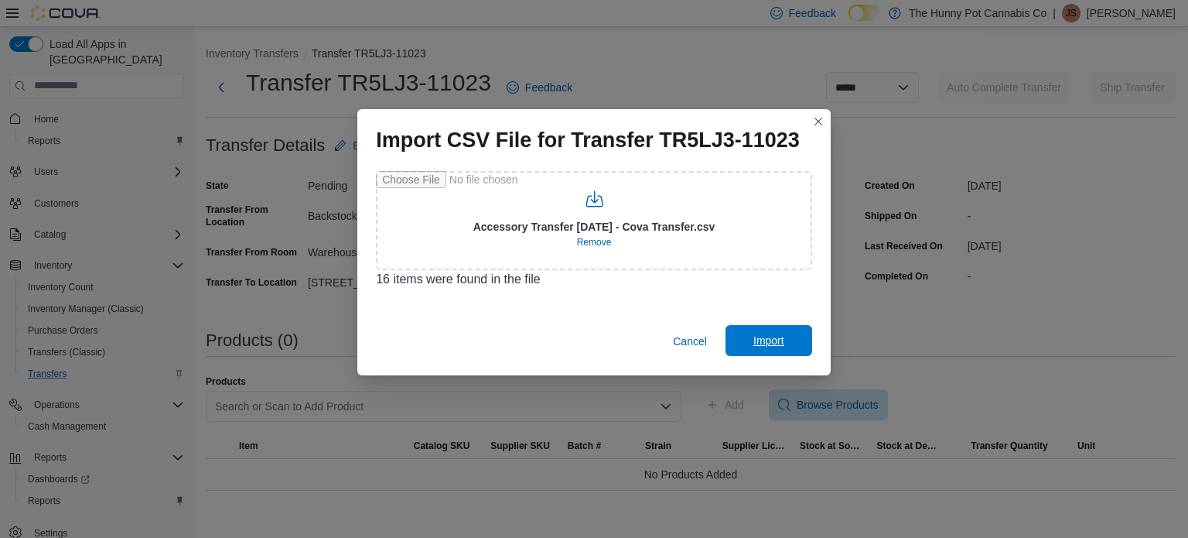
click at [791, 342] on span "Import" at bounding box center [769, 340] width 68 height 31
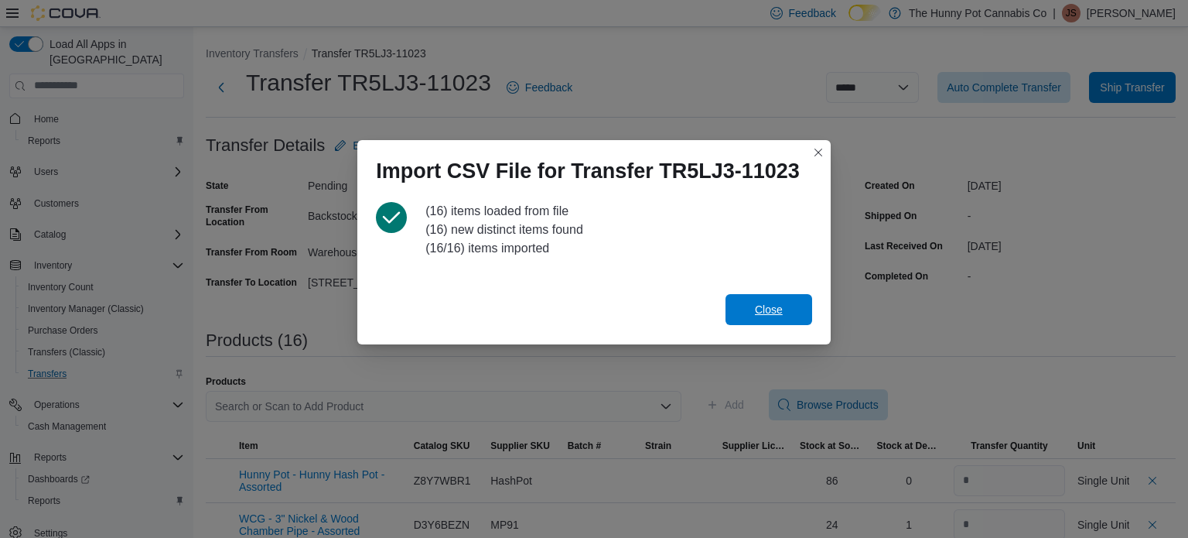
click at [771, 299] on span "Close" at bounding box center [769, 309] width 68 height 31
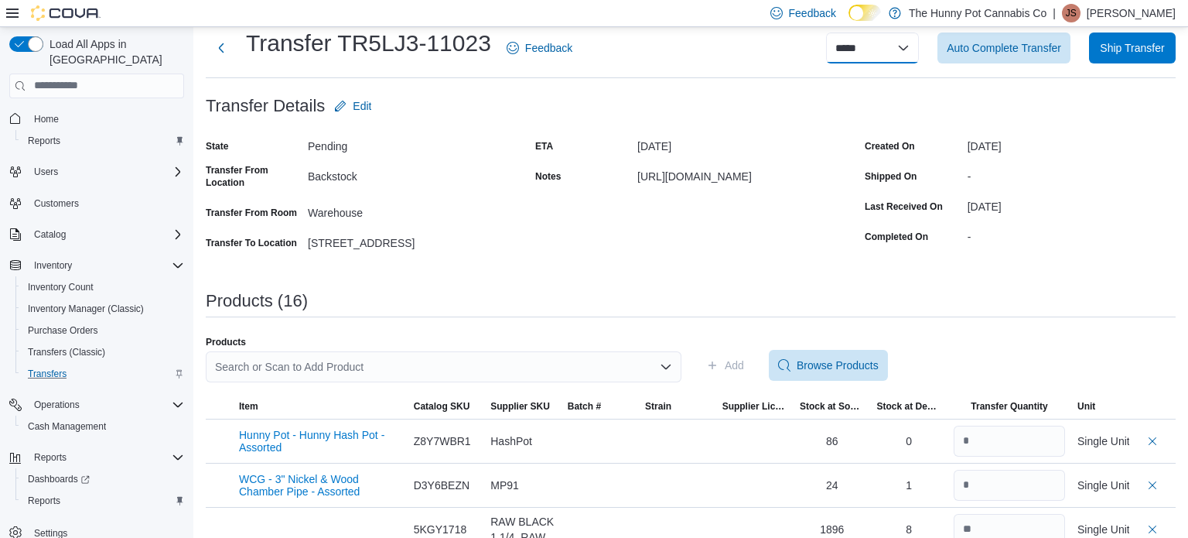
scroll to position [39, 0]
click at [58, 367] on span "Transfers" at bounding box center [47, 373] width 39 height 12
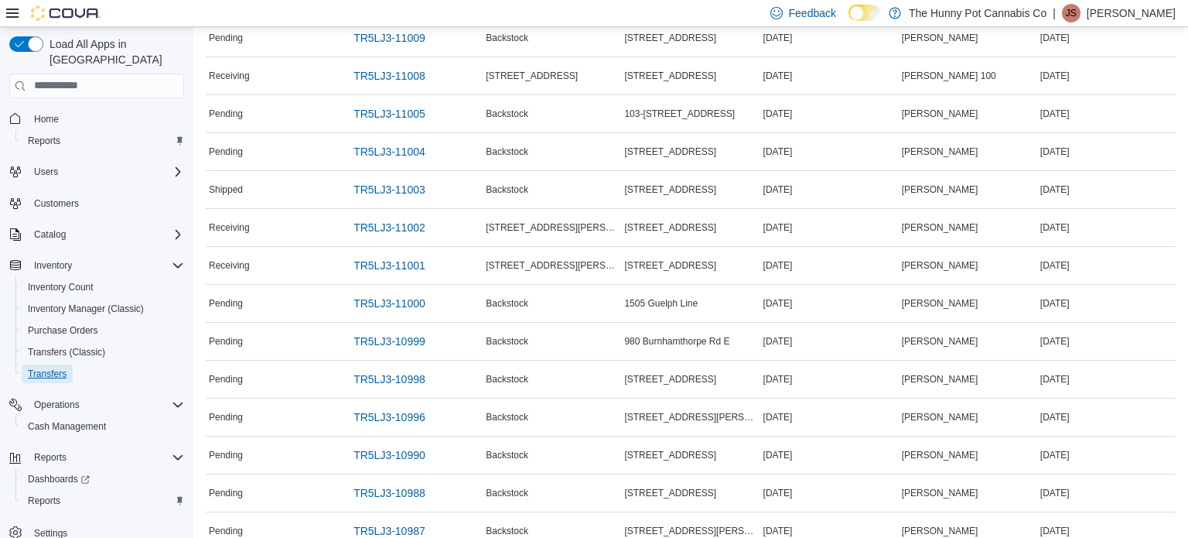
scroll to position [572, 0]
